Goal: Transaction & Acquisition: Purchase product/service

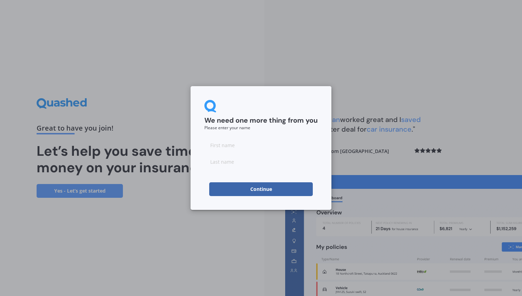
click at [235, 146] on input at bounding box center [260, 145] width 113 height 14
type input "[PERSON_NAME]"
type input "Young"
click at [249, 189] on button "Continue" at bounding box center [260, 189] width 103 height 14
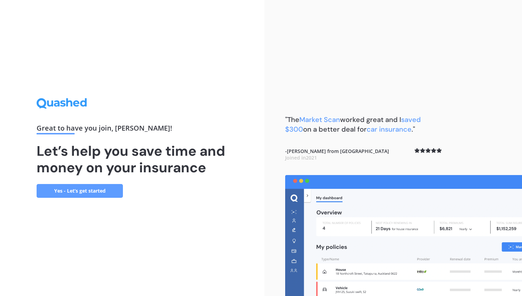
click at [112, 189] on link "Yes - Let’s get started" at bounding box center [80, 191] width 86 height 14
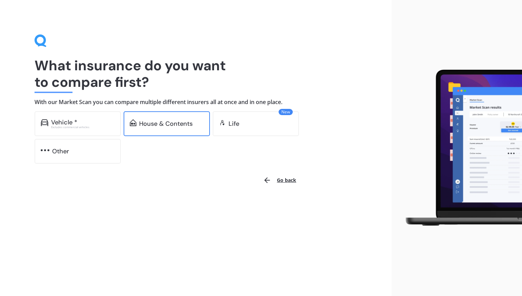
click at [171, 124] on div "House & Contents" at bounding box center [165, 123] width 53 height 7
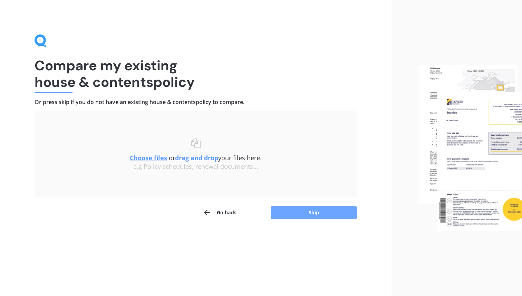
click at [303, 212] on button "Skip" at bounding box center [313, 212] width 86 height 13
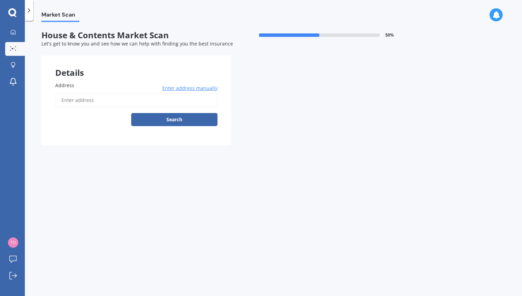
click at [89, 96] on input "Address" at bounding box center [136, 100] width 162 height 14
type input "[STREET_ADDRESS][PERSON_NAME][PERSON_NAME]"
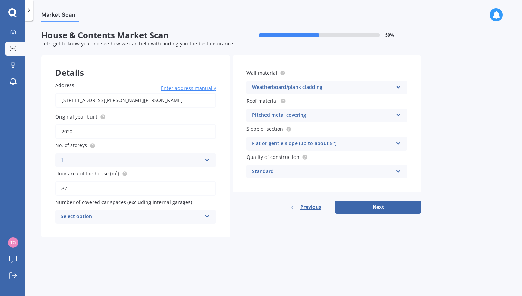
click at [175, 213] on div "Select option" at bounding box center [131, 217] width 141 height 8
click at [78, 138] on div "0" at bounding box center [136, 141] width 160 height 12
click at [381, 143] on div "Flat or gentle slope (up to about 5°)" at bounding box center [322, 144] width 141 height 8
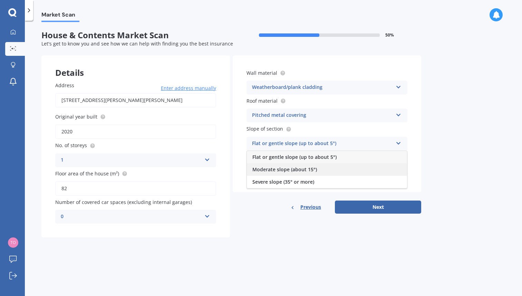
click at [319, 166] on div "Moderate slope (about 15°)" at bounding box center [327, 170] width 160 height 12
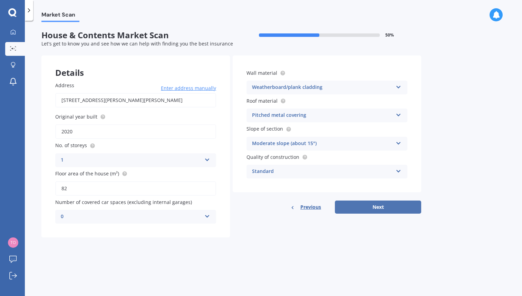
click at [379, 211] on button "Next" at bounding box center [378, 207] width 86 height 13
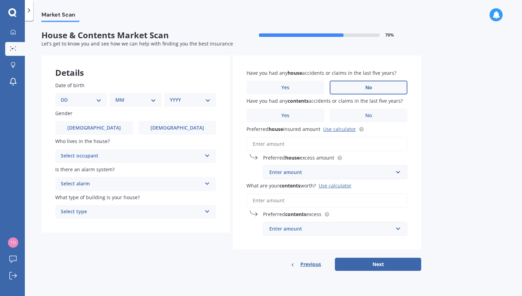
click at [355, 82] on label "No" at bounding box center [368, 88] width 78 height 14
click at [0, 0] on input "No" at bounding box center [0, 0] width 0 height 0
click at [360, 112] on label "No" at bounding box center [368, 116] width 78 height 14
click at [0, 0] on input "No" at bounding box center [0, 0] width 0 height 0
click at [319, 173] on div "Enter amount" at bounding box center [330, 173] width 123 height 8
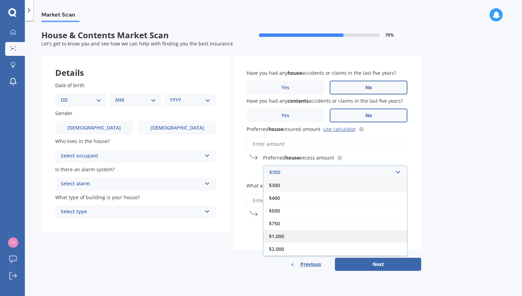
click at [285, 233] on div "$1,000" at bounding box center [334, 236] width 143 height 13
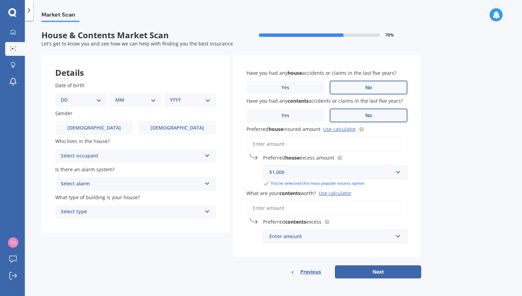
click at [284, 146] on input "Preferred house insured amount Use calculator" at bounding box center [326, 144] width 161 height 14
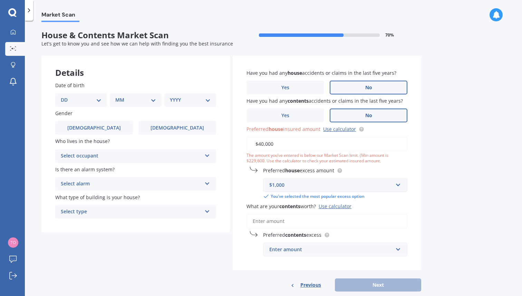
type input "$400,000"
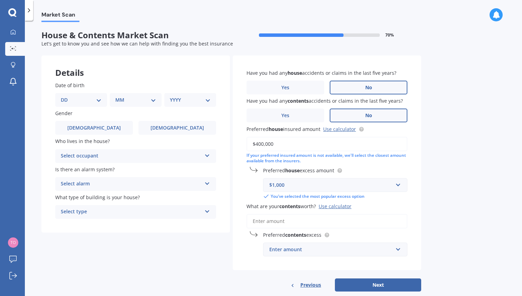
click at [462, 173] on div "Market Scan House & Contents Market Scan 70 % Let's get to know you and see how…" at bounding box center [273, 160] width 497 height 276
click at [307, 221] on input "What are your contents worth? Use calculator" at bounding box center [326, 221] width 161 height 14
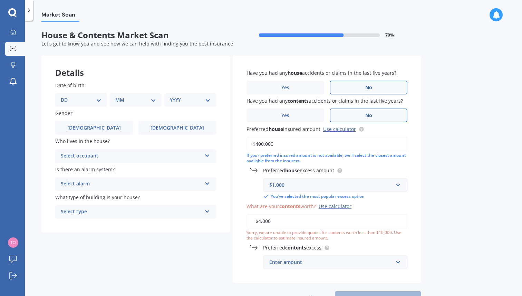
type input "$40,000"
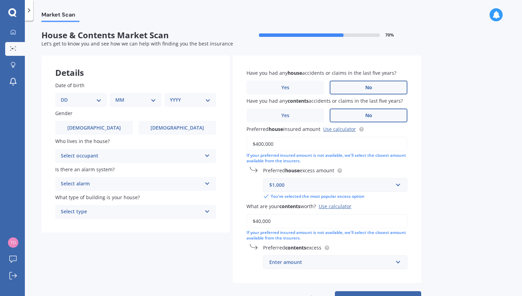
click at [277, 260] on div "Enter amount" at bounding box center [330, 263] width 123 height 8
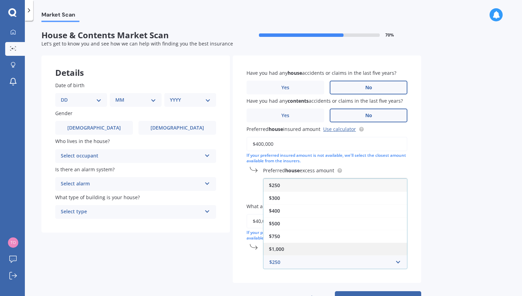
click at [287, 249] on div "$1,000" at bounding box center [334, 249] width 143 height 13
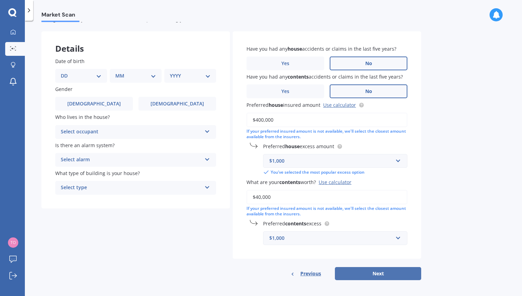
scroll to position [24, 0]
click at [373, 272] on button "Next" at bounding box center [378, 274] width 86 height 13
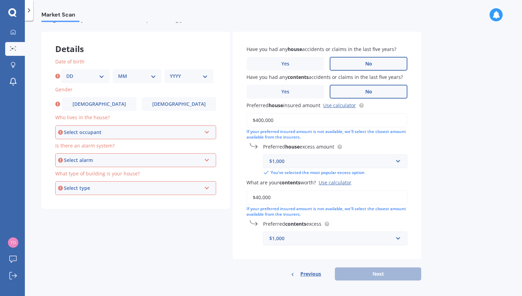
select select "02"
select select "05"
select select "1994"
click at [93, 109] on label "[DEMOGRAPHIC_DATA]" at bounding box center [99, 104] width 74 height 14
click at [0, 0] on input "[DEMOGRAPHIC_DATA]" at bounding box center [0, 0] width 0 height 0
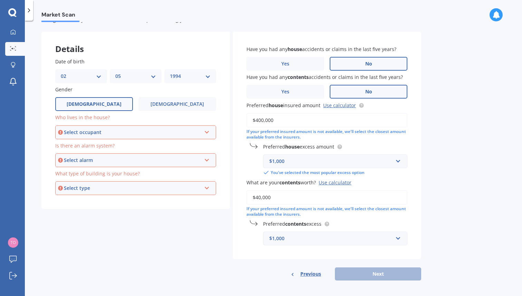
click at [91, 132] on div "Select occupant" at bounding box center [132, 133] width 137 height 8
click at [82, 143] on div "Owner" at bounding box center [135, 145] width 159 height 12
click at [96, 159] on div "Select alarm" at bounding box center [132, 161] width 137 height 8
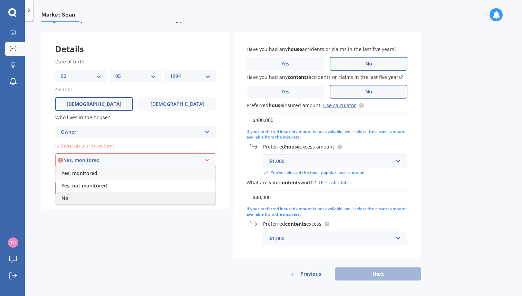
click at [71, 197] on div "No" at bounding box center [135, 198] width 159 height 12
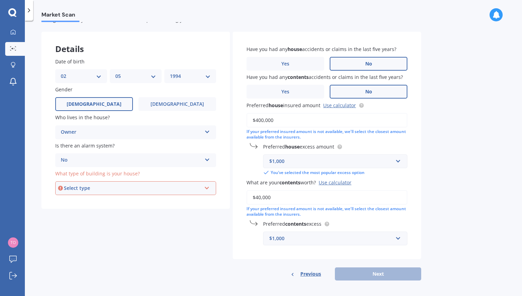
click at [94, 190] on div "Select type Freestanding Multi-unit (in a block of 6 or less) Multi-unit (in a …" at bounding box center [135, 188] width 161 height 14
click at [90, 201] on span "Freestanding" at bounding box center [76, 201] width 31 height 7
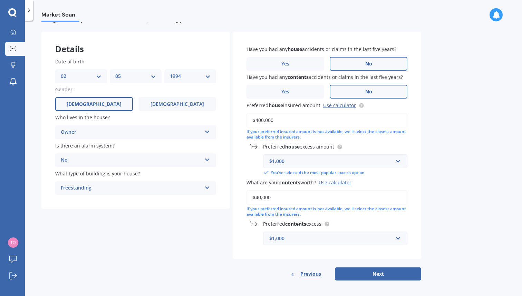
click at [382, 280] on form "House & Contents Market Scan 70 % Let's get to know you and see how we can help…" at bounding box center [230, 147] width 379 height 280
click at [376, 271] on button "Next" at bounding box center [378, 274] width 86 height 13
select select "02"
select select "05"
select select "1994"
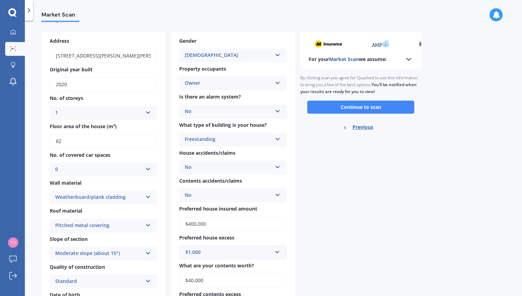
scroll to position [0, 0]
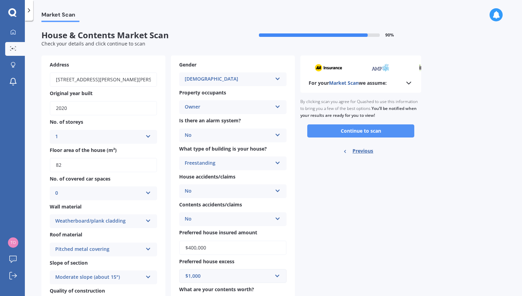
click at [354, 128] on button "Continue to scan" at bounding box center [360, 131] width 107 height 13
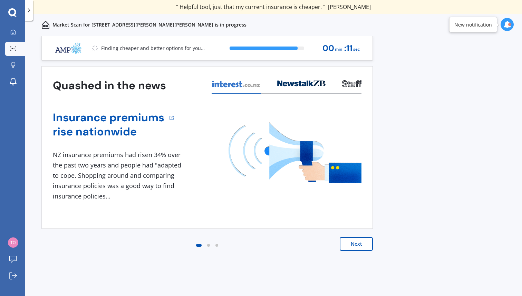
click at [360, 246] on button "Next" at bounding box center [355, 244] width 33 height 14
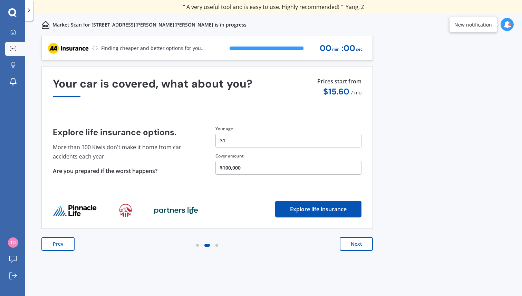
click at [359, 246] on button "Next" at bounding box center [355, 244] width 33 height 14
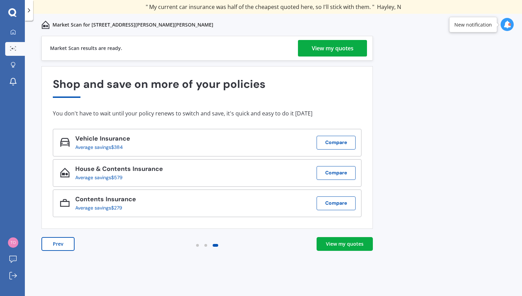
click at [328, 46] on div "View my quotes" at bounding box center [332, 48] width 42 height 17
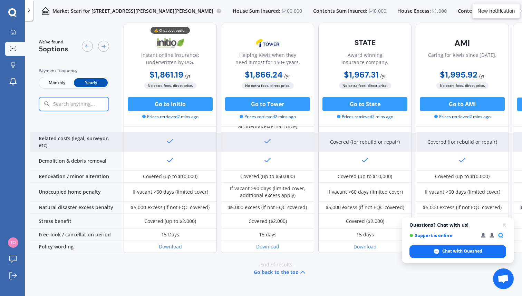
scroll to position [259, 0]
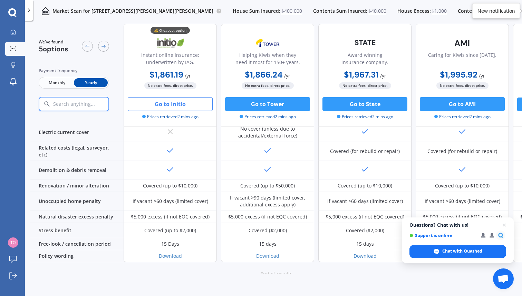
click at [164, 104] on button "Go to Initio" at bounding box center [170, 104] width 85 height 14
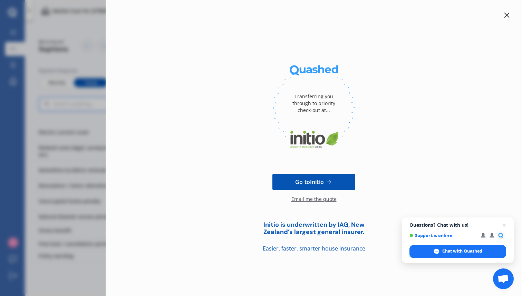
click at [313, 185] on span "Go to Initio" at bounding box center [309, 182] width 29 height 8
click at [503, 16] on div at bounding box center [506, 15] width 8 height 8
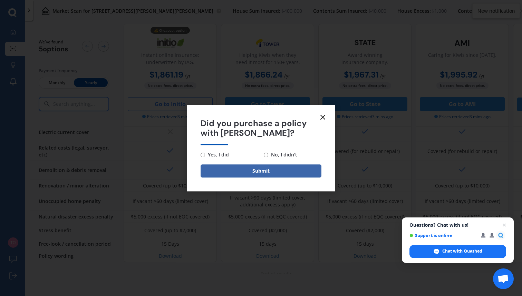
click at [274, 152] on span "No, I didn't" at bounding box center [282, 155] width 29 height 8
click at [268, 153] on input "No, I didn't" at bounding box center [266, 155] width 4 height 4
radio input "true"
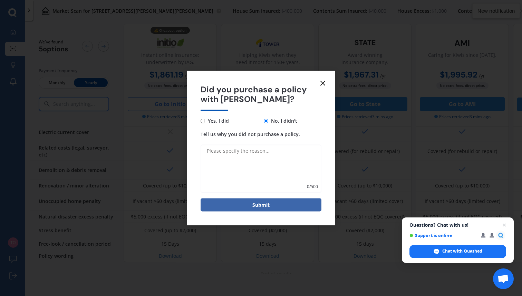
click at [264, 160] on textarea "Tell us why you did not purchase a policy." at bounding box center [260, 169] width 121 height 48
click at [319, 82] on icon at bounding box center [322, 83] width 8 height 8
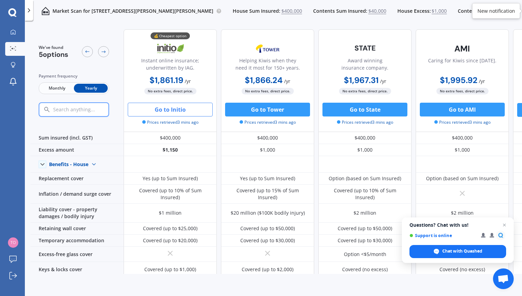
scroll to position [0, 0]
click at [33, 4] on div at bounding box center [29, 10] width 8 height 21
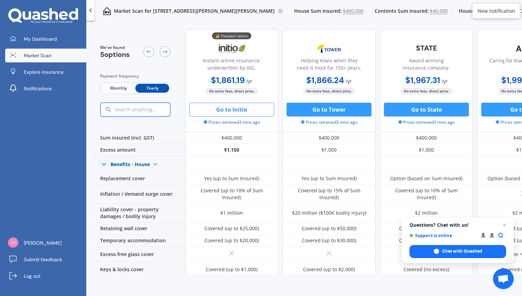
click at [32, 55] on span "Market Scan" at bounding box center [38, 55] width 28 height 7
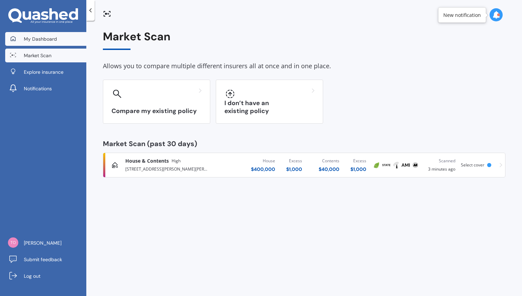
click at [43, 43] on link "My Dashboard" at bounding box center [45, 39] width 81 height 14
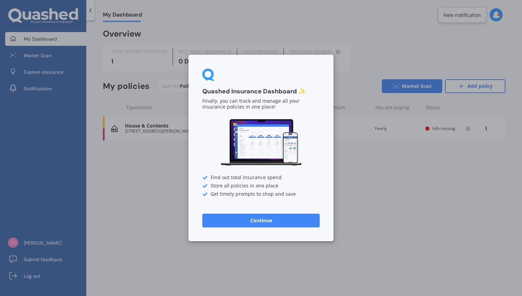
click at [238, 225] on button "Continue" at bounding box center [260, 221] width 117 height 14
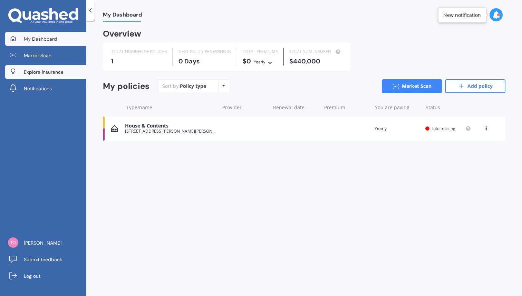
click at [62, 78] on link "Explore insurance" at bounding box center [45, 72] width 81 height 14
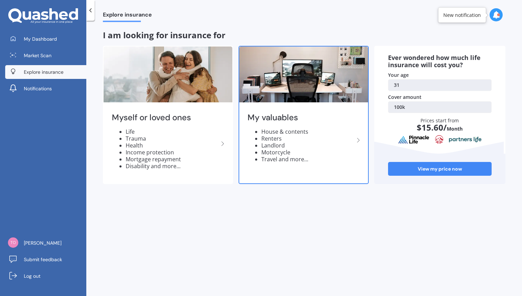
click at [339, 156] on li "Travel and more..." at bounding box center [307, 159] width 93 height 7
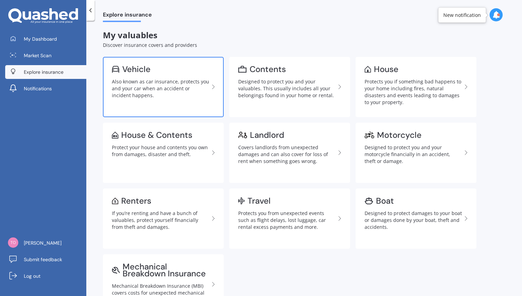
click at [177, 86] on div "Also known as car insurance, protects you and your car when an accident or inci…" at bounding box center [160, 88] width 97 height 21
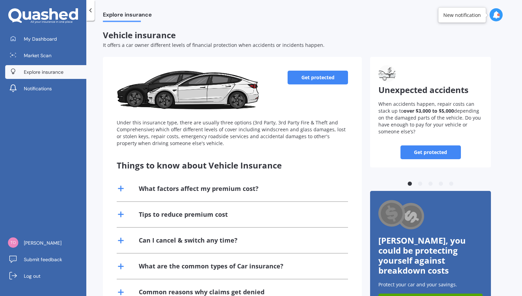
click at [309, 74] on link "Get protected" at bounding box center [317, 78] width 60 height 14
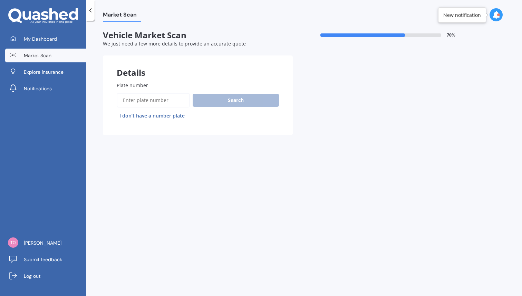
click at [160, 98] on input "Plate number" at bounding box center [153, 100] width 73 height 14
type input "WQ7900"
click at [215, 105] on button "Search" at bounding box center [235, 100] width 86 height 13
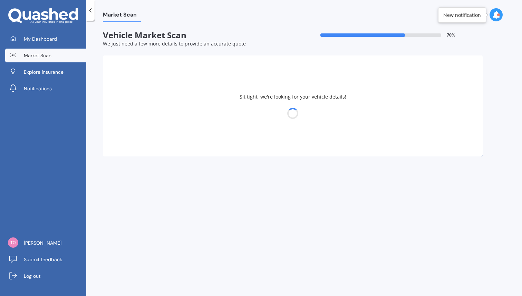
select select "TOYOTA"
select select "HILUX"
select select "02"
select select "05"
select select "1994"
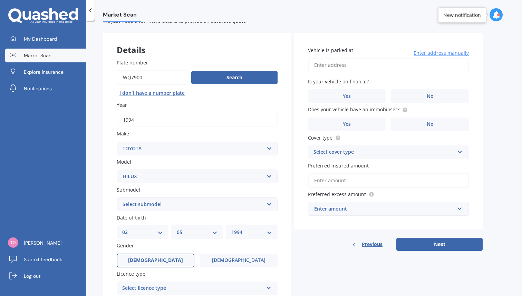
scroll to position [25, 0]
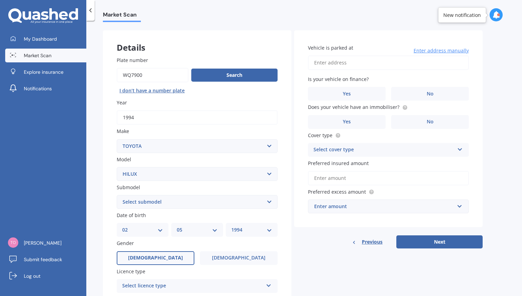
select select "SURF 3.0L DIESEL TURBO"
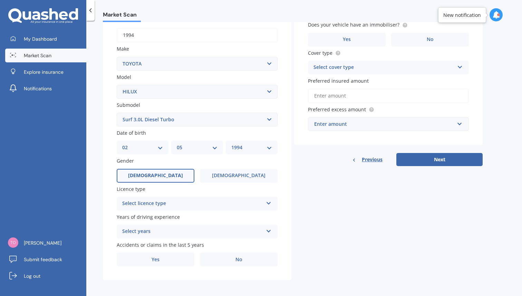
scroll to position [107, 0]
click at [214, 203] on div "Select licence type" at bounding box center [192, 204] width 141 height 8
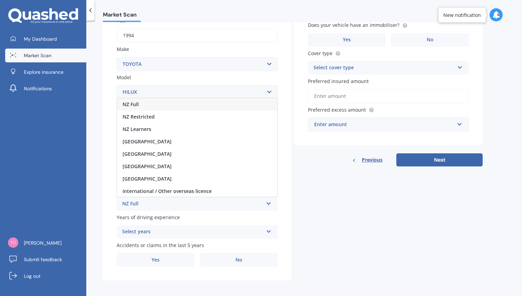
click at [160, 103] on div "NZ Full" at bounding box center [197, 104] width 160 height 12
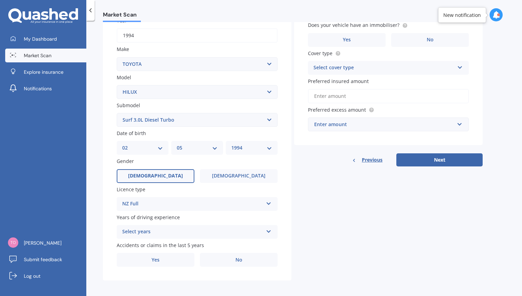
click at [133, 228] on div "Select years" at bounding box center [192, 232] width 141 height 8
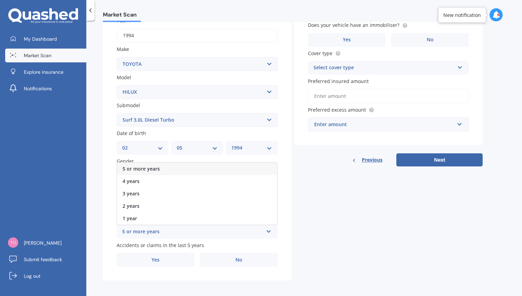
click at [130, 166] on span "5 or more years" at bounding box center [140, 169] width 37 height 7
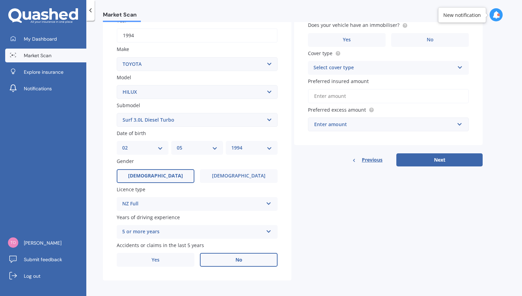
click at [231, 255] on label "No" at bounding box center [239, 260] width 78 height 14
click at [0, 0] on input "No" at bounding box center [0, 0] width 0 height 0
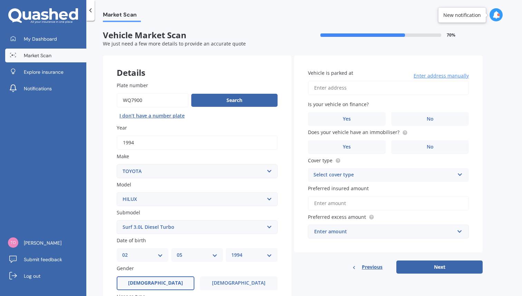
scroll to position [0, 0]
type input "[STREET_ADDRESS][PERSON_NAME][PERSON_NAME]"
click at [419, 114] on label "No" at bounding box center [430, 119] width 78 height 14
click at [0, 0] on input "No" at bounding box center [0, 0] width 0 height 0
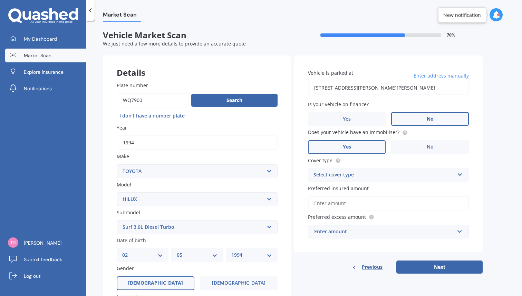
click at [352, 144] on label "Yes" at bounding box center [347, 147] width 78 height 14
click at [0, 0] on input "Yes" at bounding box center [0, 0] width 0 height 0
click at [362, 172] on div "Select cover type" at bounding box center [383, 175] width 141 height 8
click at [343, 186] on span "Comprehensive" at bounding box center [332, 188] width 37 height 7
click at [378, 202] on input "Preferred insured amount" at bounding box center [388, 203] width 161 height 14
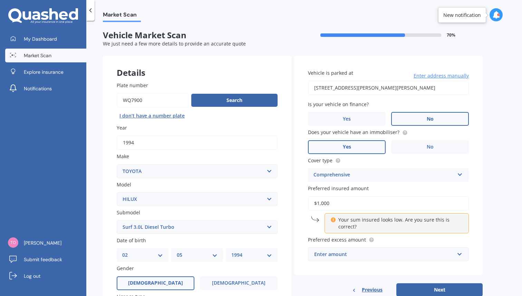
type input "$10,000"
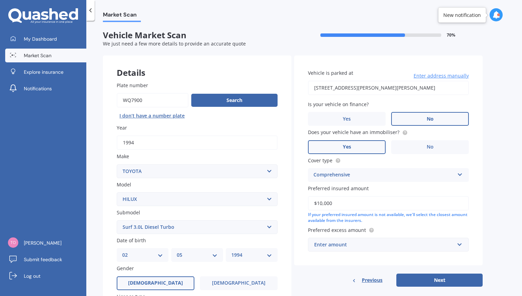
click at [332, 241] on div "Enter amount" at bounding box center [384, 245] width 140 height 8
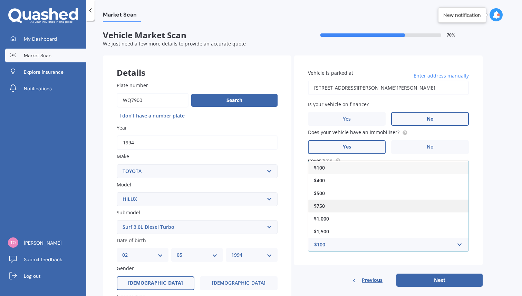
click at [325, 204] on span "$750" at bounding box center [319, 206] width 11 height 7
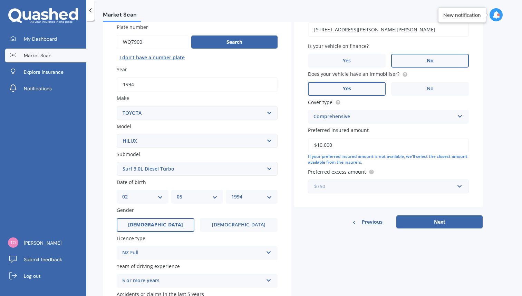
scroll to position [59, 0]
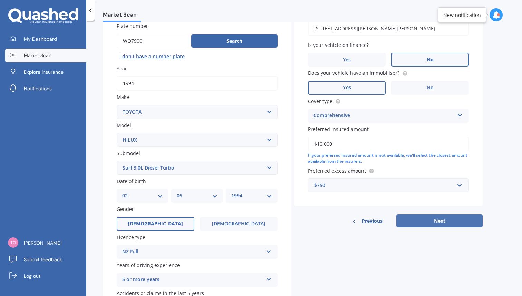
click at [433, 218] on button "Next" at bounding box center [439, 221] width 86 height 13
select select "02"
select select "05"
select select "1994"
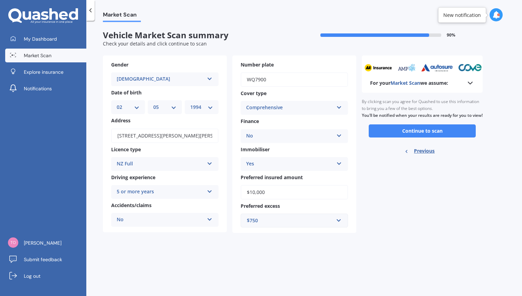
scroll to position [0, 0]
click at [411, 137] on button "Continue to scan" at bounding box center [421, 131] width 107 height 13
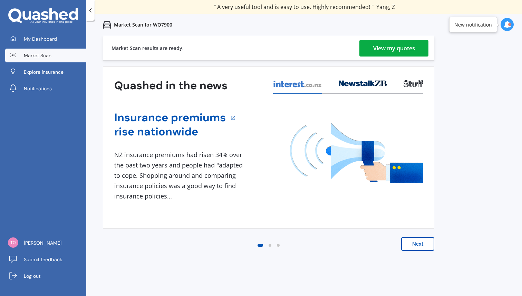
click at [376, 46] on div "View my quotes" at bounding box center [394, 48] width 42 height 17
